Goal: Transaction & Acquisition: Subscribe to service/newsletter

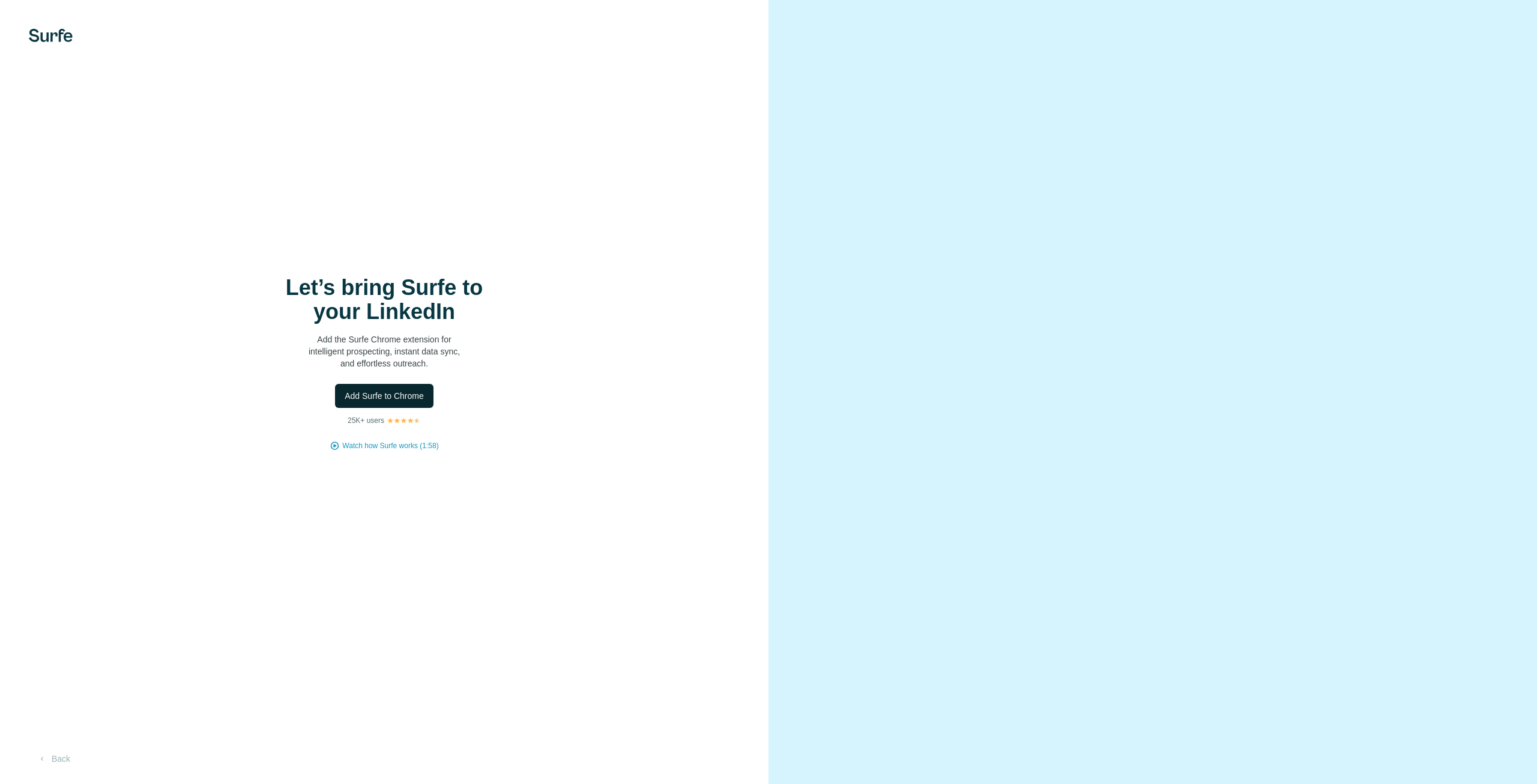
click at [403, 400] on span "Add Surfe to Chrome" at bounding box center [384, 395] width 79 height 12
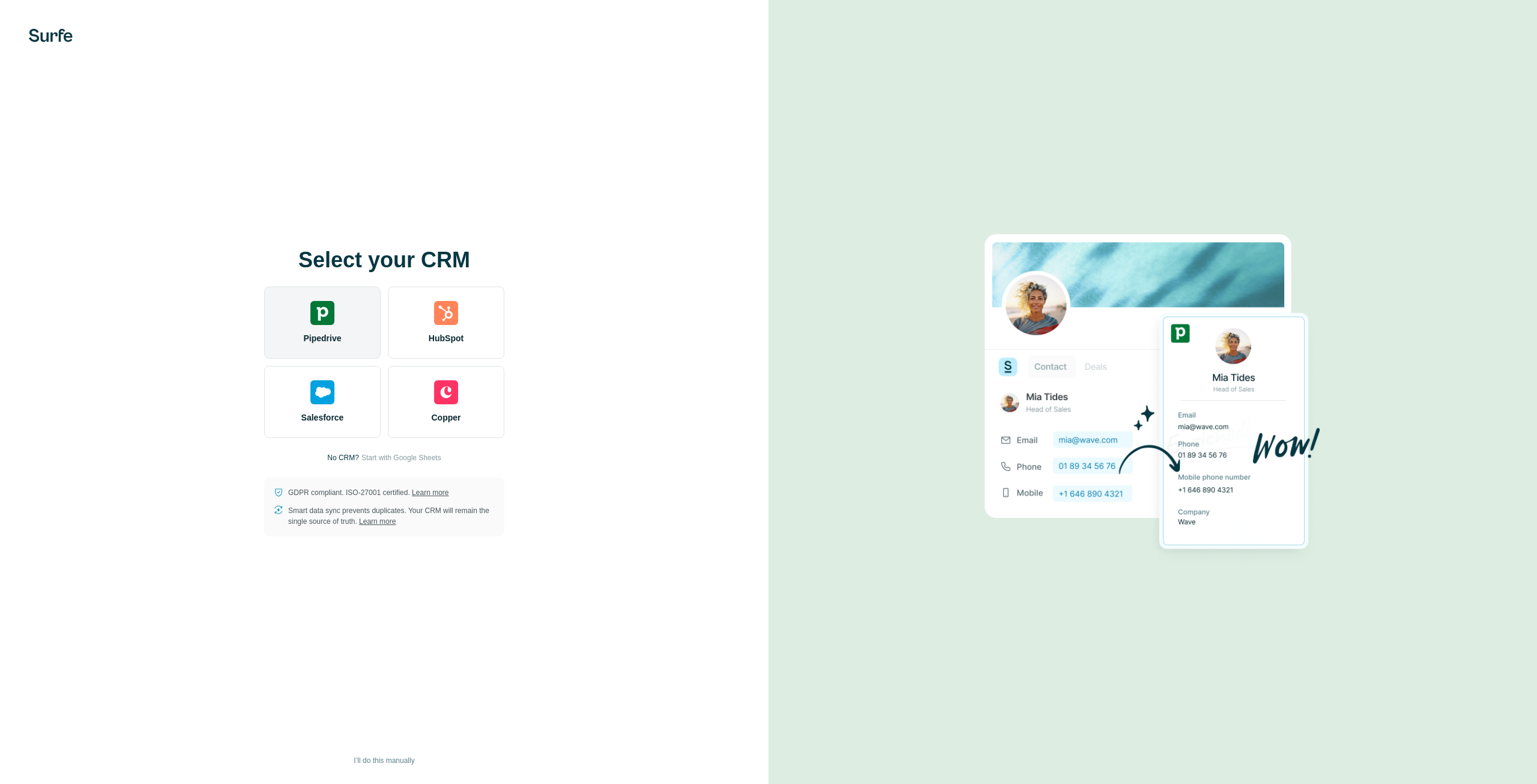
click at [336, 320] on div "Pipedrive" at bounding box center [322, 322] width 116 height 72
